Goal: Information Seeking & Learning: Learn about a topic

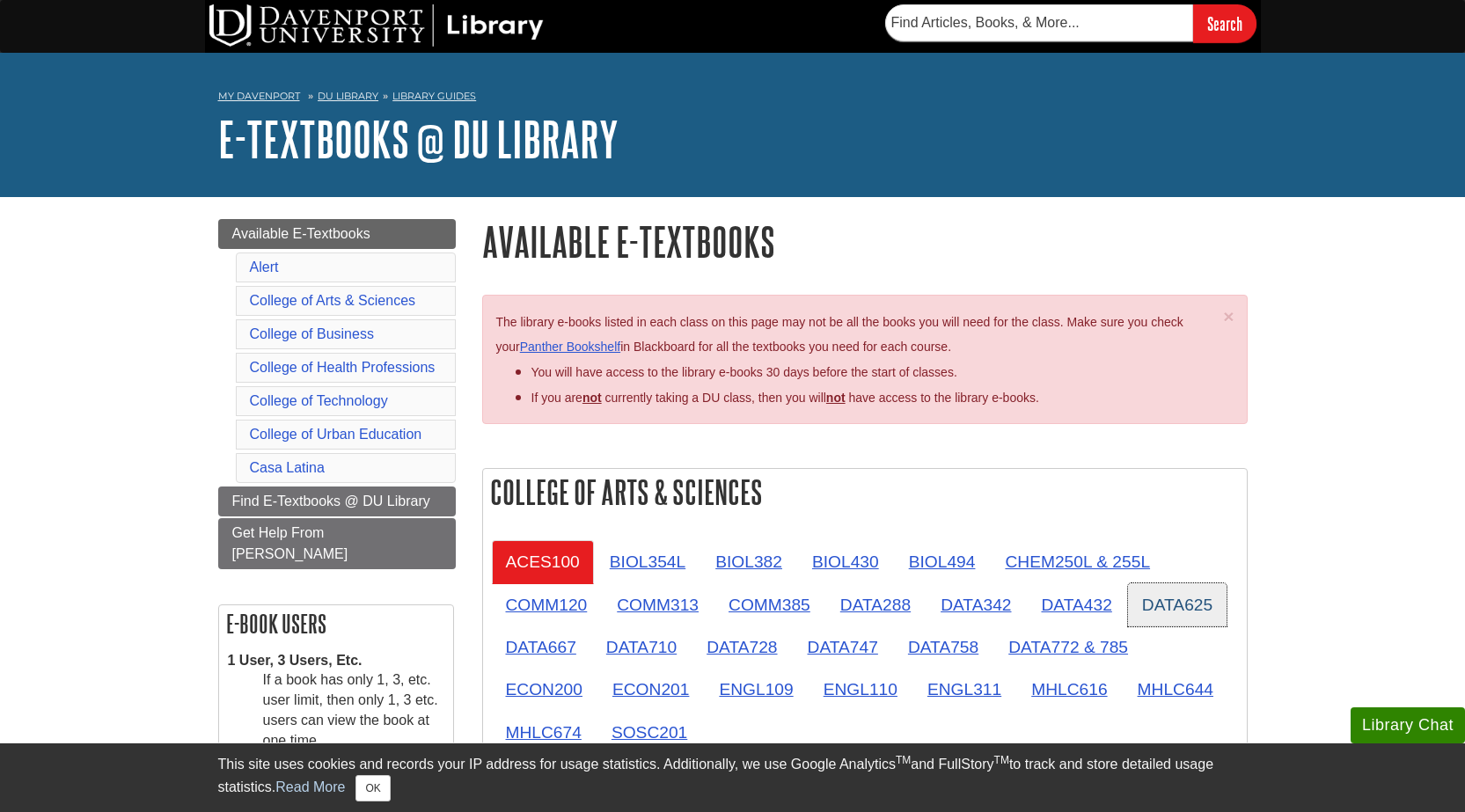
click at [1170, 599] on link "DATA625" at bounding box center [1177, 605] width 99 height 43
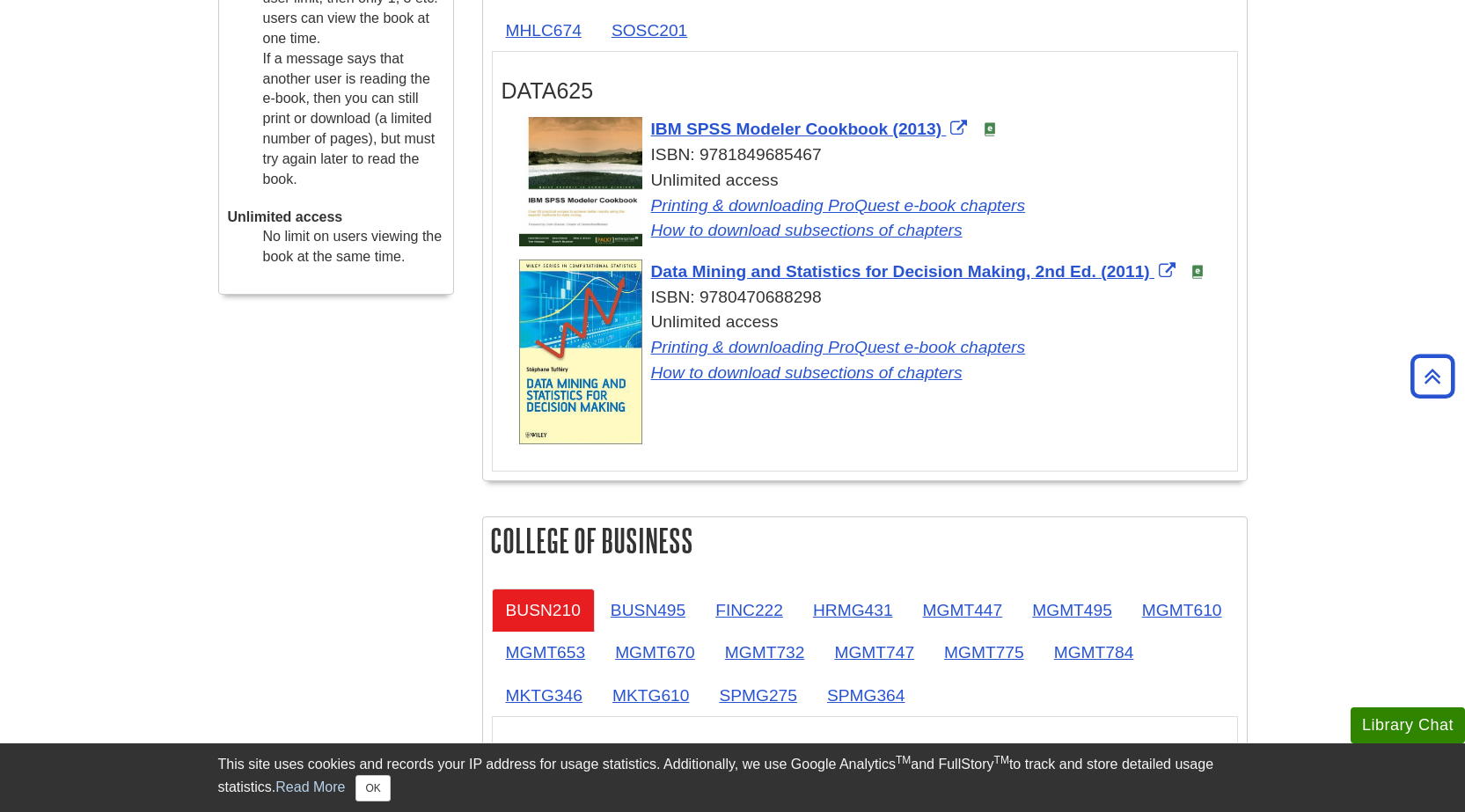
scroll to position [703, 0]
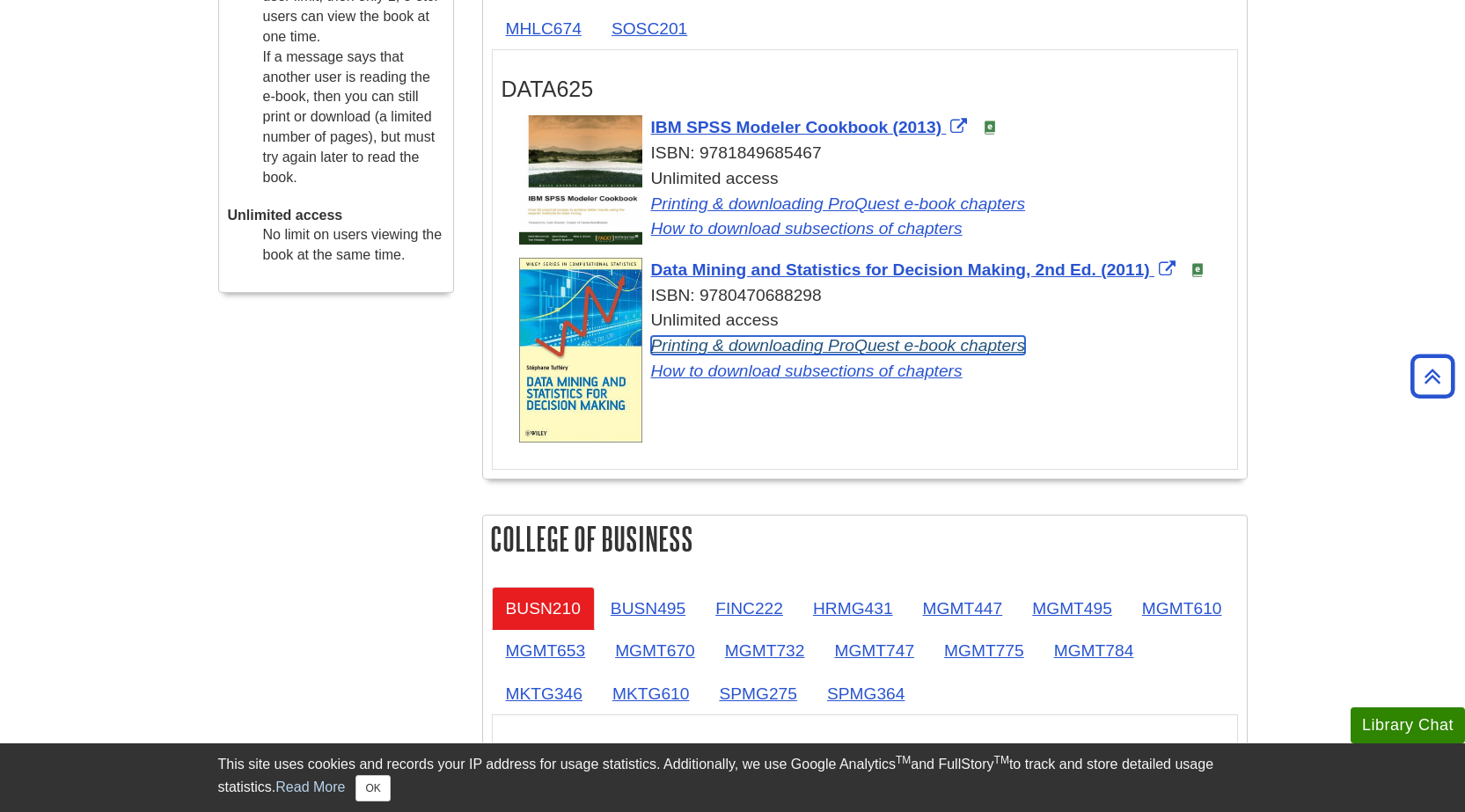
click at [866, 345] on link "Printing & downloading ProQuest e-book chapters" at bounding box center [838, 346] width 375 height 19
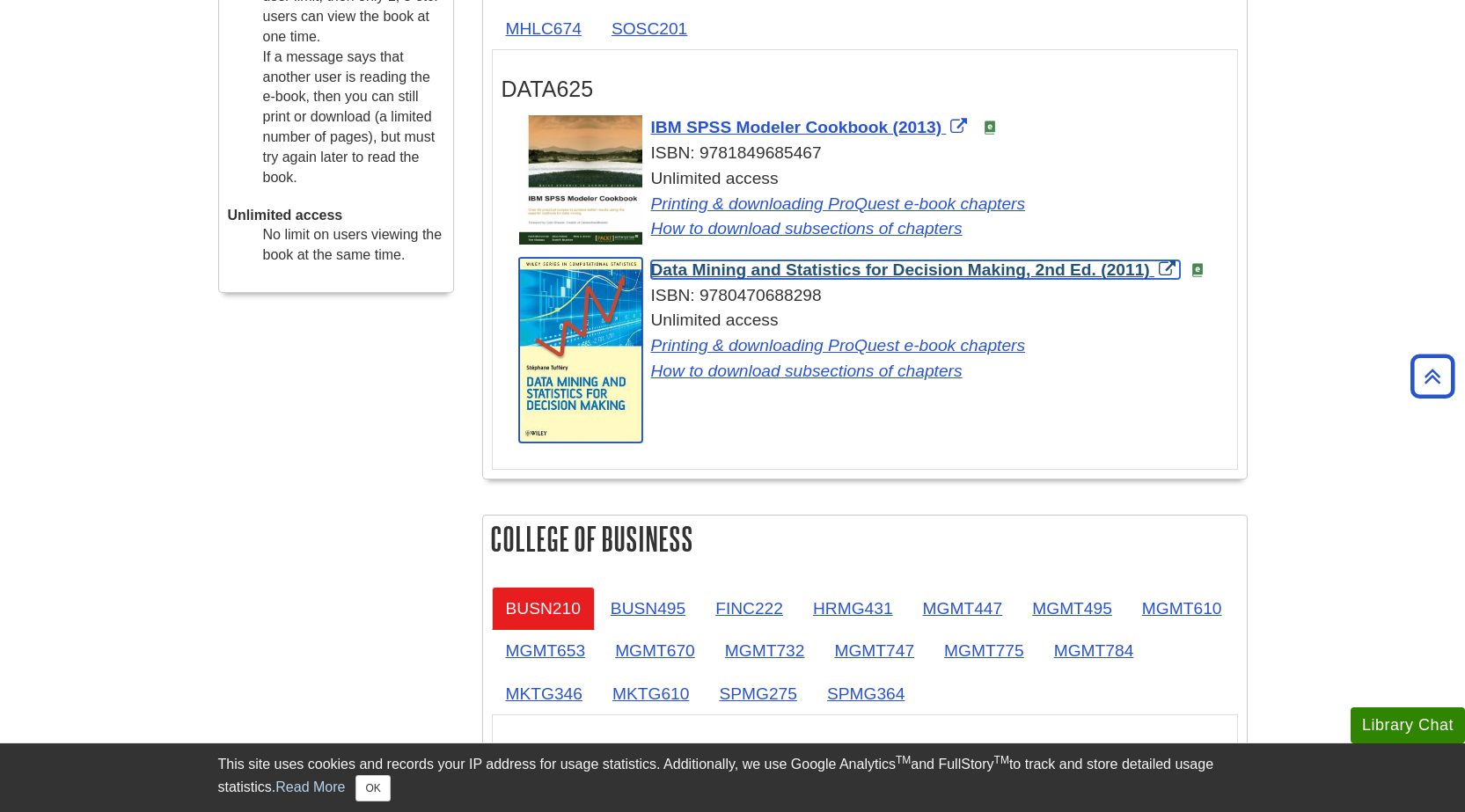
click at [711, 268] on span "Data Mining and Statistics for Decision Making, 2nd Ed. (2011)" at bounding box center [900, 269] width 499 height 19
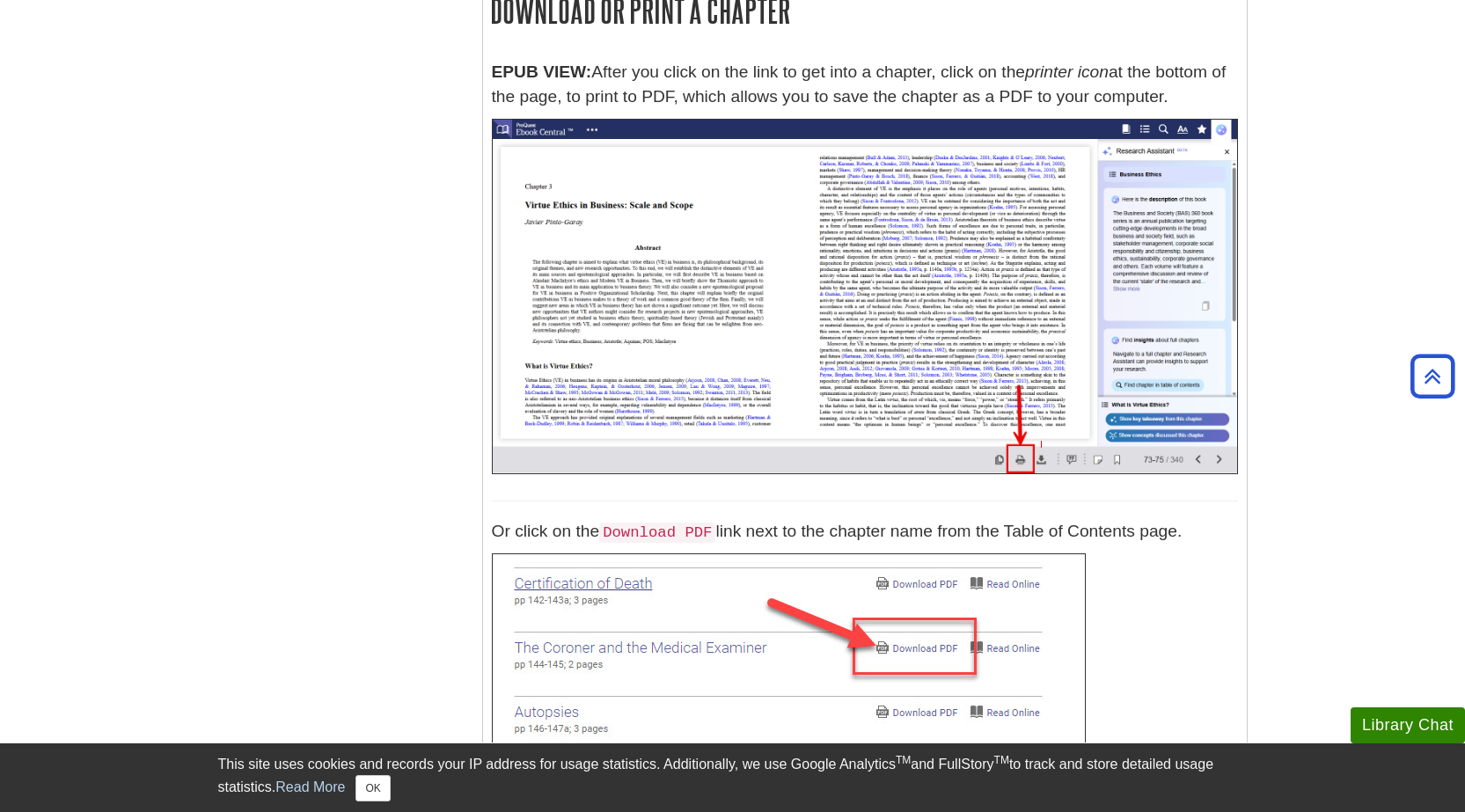
scroll to position [5147, 0]
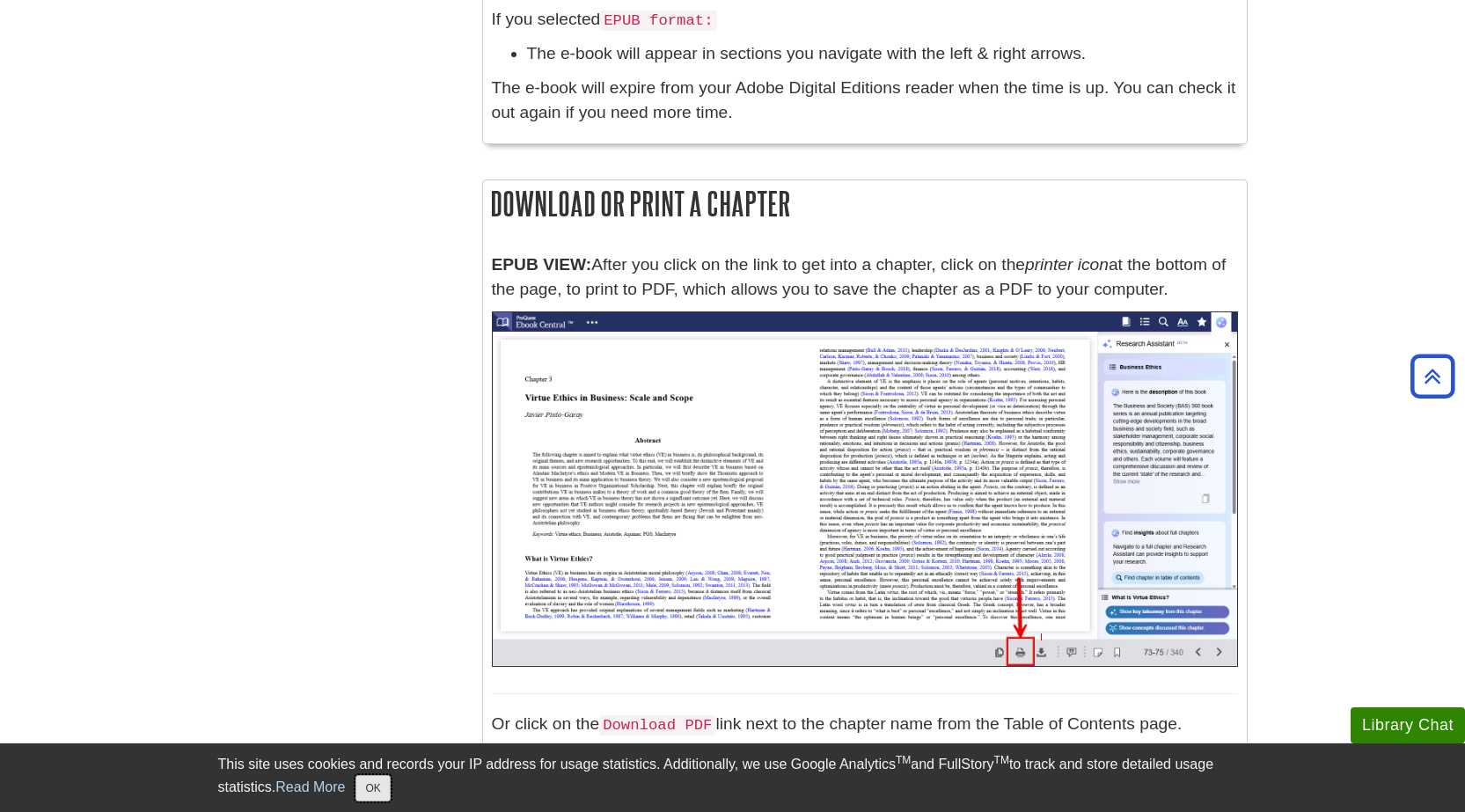
click at [380, 790] on button "OK" at bounding box center [372, 788] width 34 height 26
